Goal: Obtain resource: Obtain resource

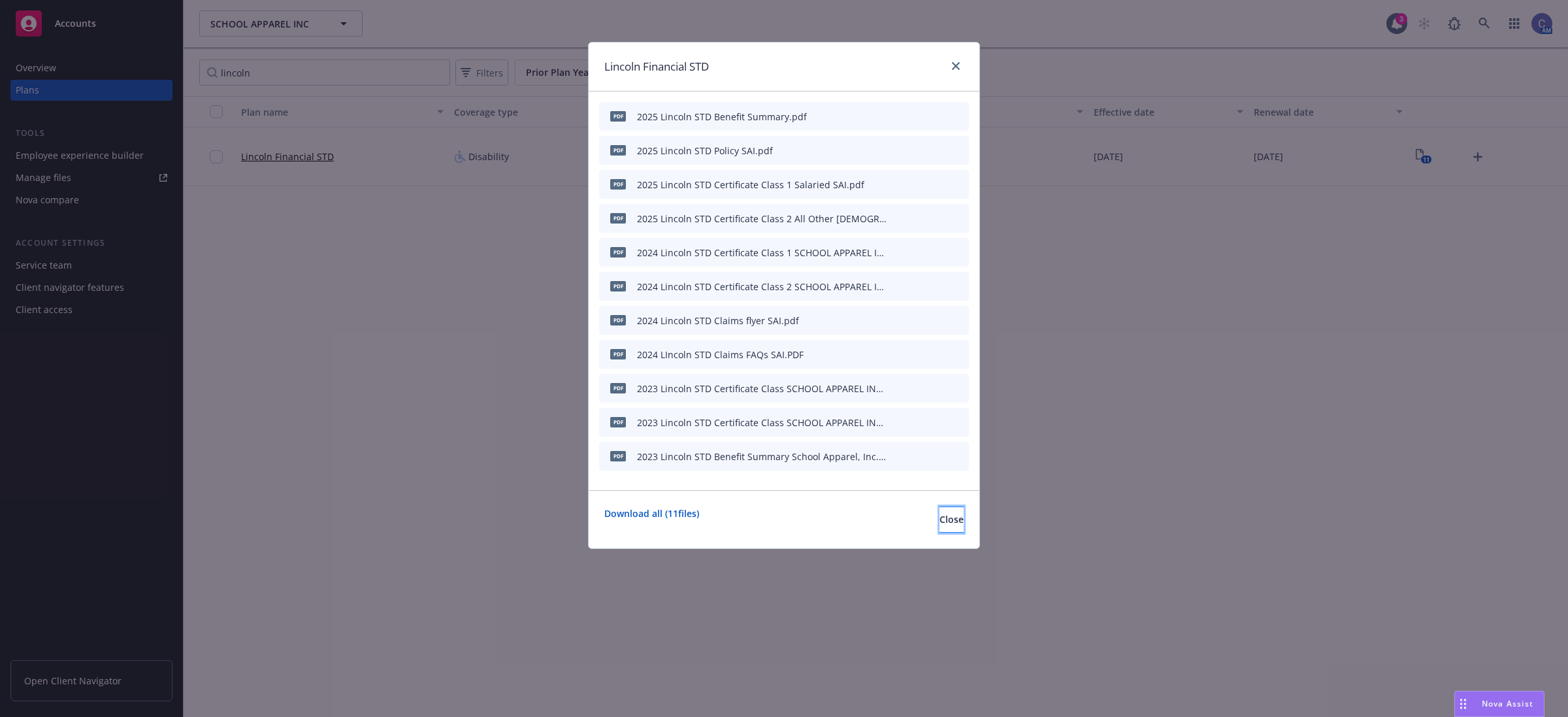
click at [939, 528] on button "Close" at bounding box center [951, 520] width 24 height 26
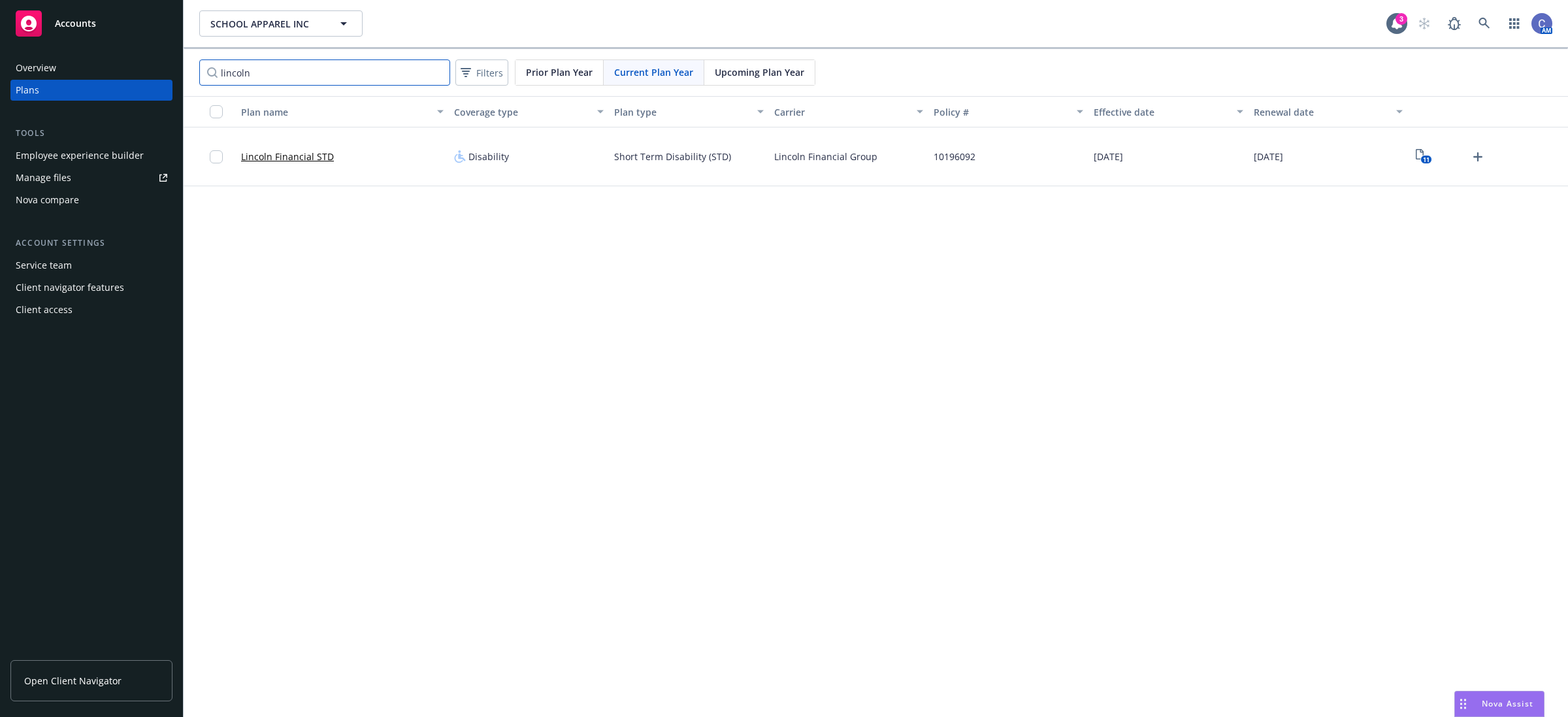
click at [286, 80] on input "lincoln" at bounding box center [325, 72] width 251 height 26
drag, startPoint x: 217, startPoint y: 74, endPoint x: 102, endPoint y: 60, distance: 115.8
click at [99, 58] on div "Accounts Overview Plans Tools Employee experience builder Manage files Nova com…" at bounding box center [784, 358] width 1568 height 717
type input "vision"
click at [1427, 151] on icon "3" at bounding box center [1423, 157] width 13 height 15
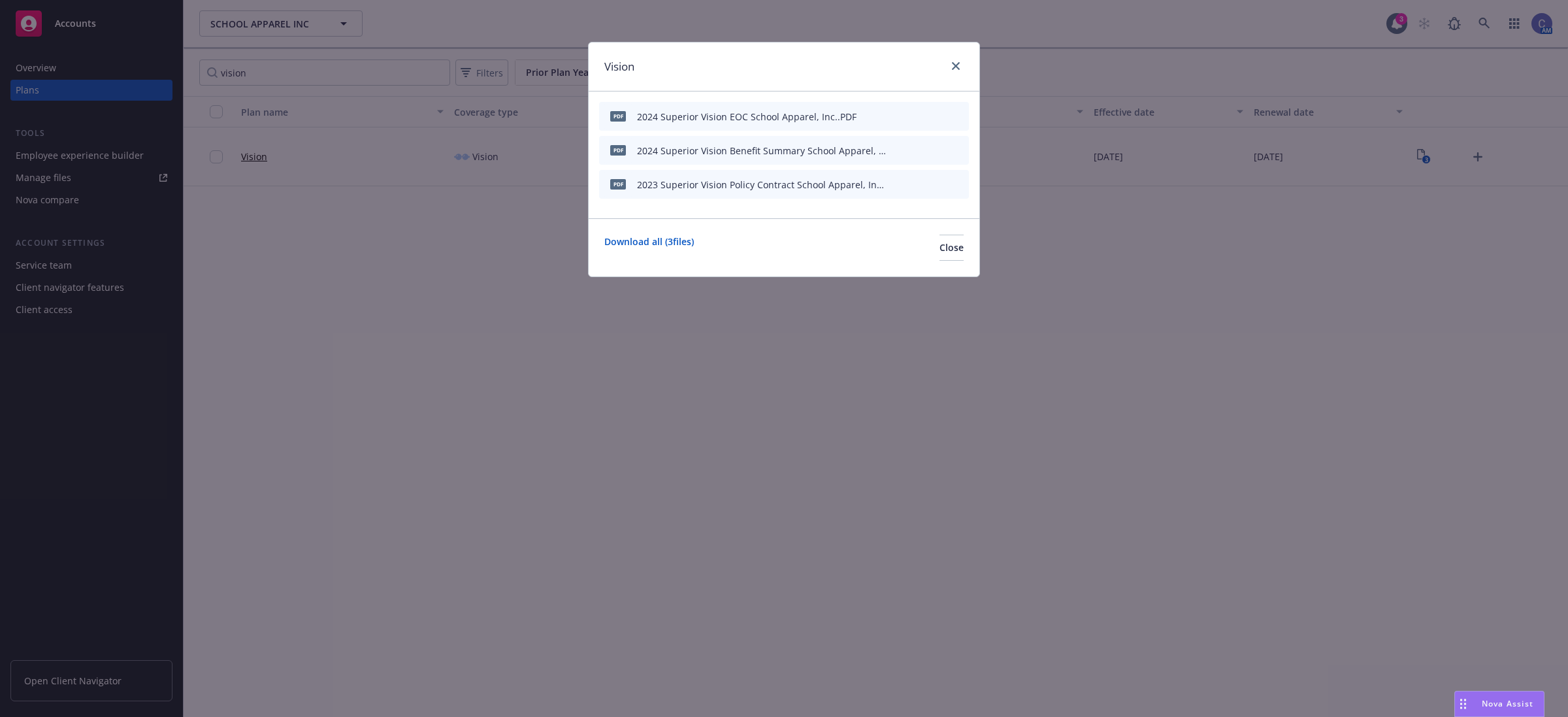
click at [932, 113] on icon "preview file" at bounding box center [935, 116] width 12 height 9
